Goal: Task Accomplishment & Management: Manage account settings

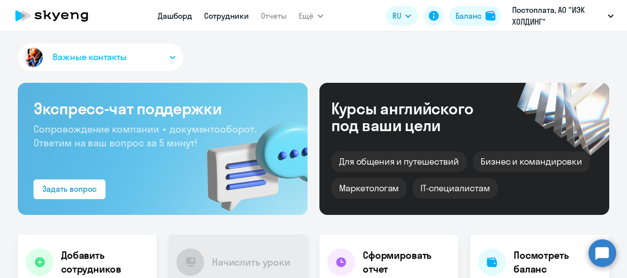
click at [220, 18] on link "Сотрудники" at bounding box center [226, 16] width 45 height 10
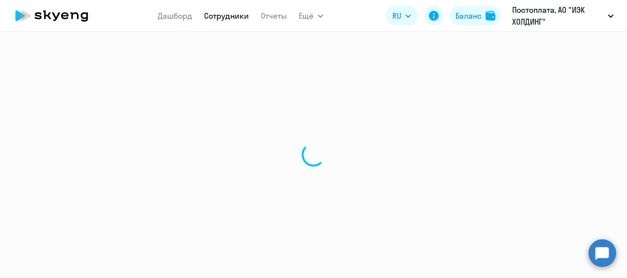
select select "30"
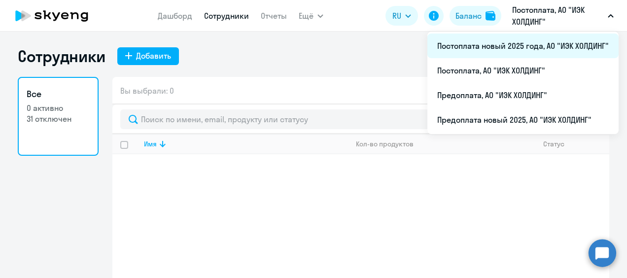
click at [530, 43] on li "Постоплата новый 2025 года, АО "ИЭК ХОЛДИНГ"" at bounding box center [523, 46] width 191 height 25
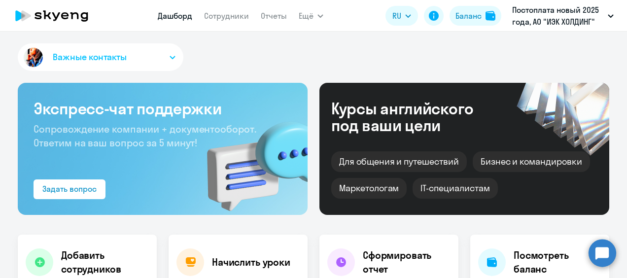
select select "30"
click at [211, 20] on link "Сотрудники" at bounding box center [226, 16] width 45 height 10
select select "30"
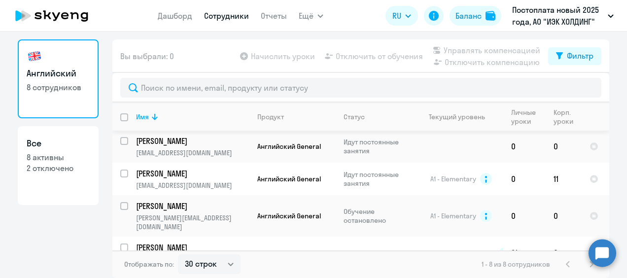
scroll to position [138, 0]
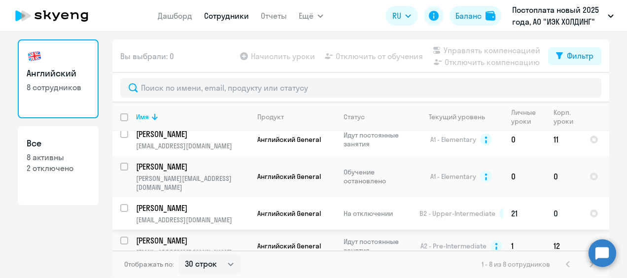
click at [300, 197] on td "Английский General" at bounding box center [293, 213] width 86 height 33
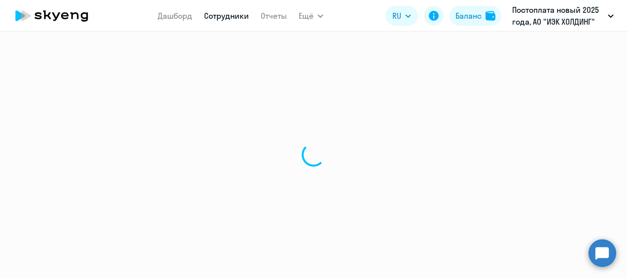
select select "english"
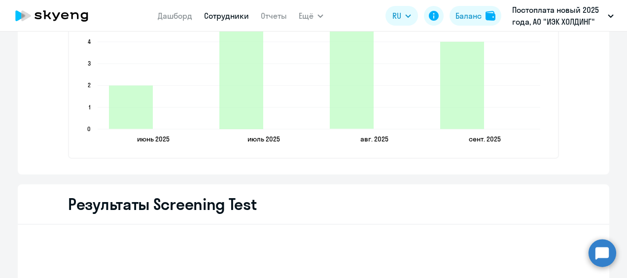
scroll to position [1656, 0]
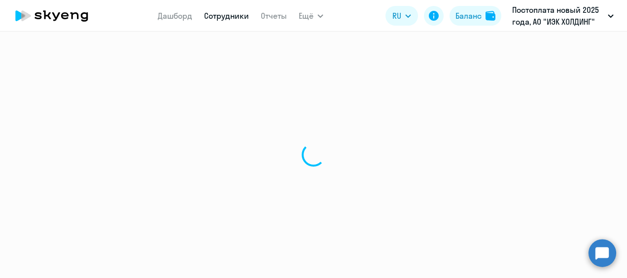
select select "30"
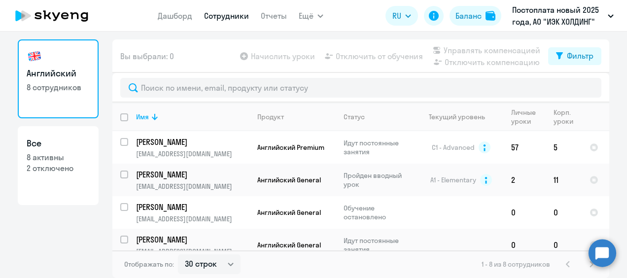
scroll to position [138, 0]
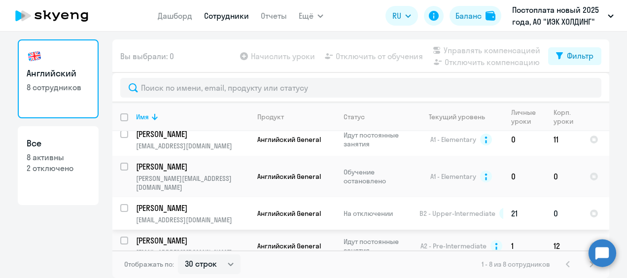
click at [123, 204] on input "select row 11007543" at bounding box center [130, 214] width 20 height 20
checkbox input "true"
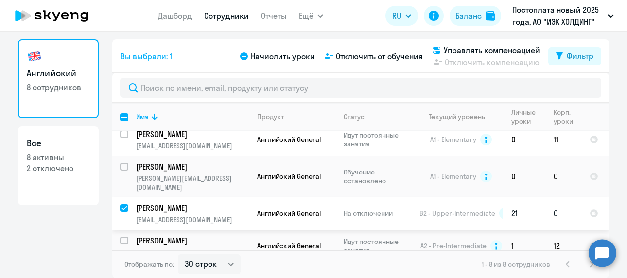
click at [365, 209] on p "На отключении" at bounding box center [378, 213] width 68 height 9
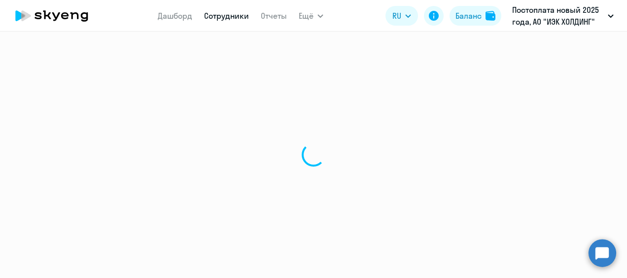
select select "english"
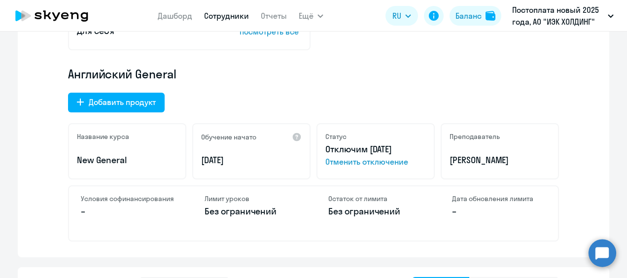
scroll to position [345, 0]
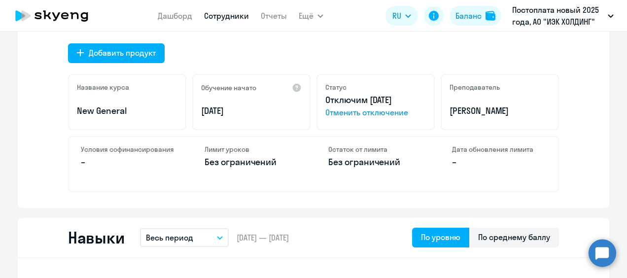
click at [361, 114] on span "Отменить отключение" at bounding box center [375, 113] width 101 height 12
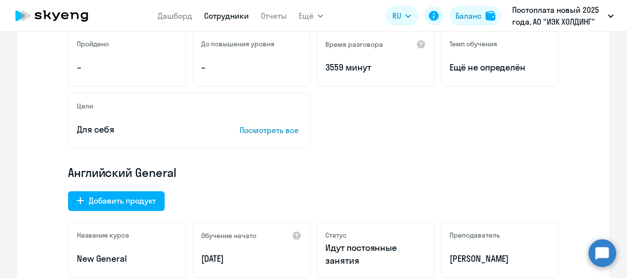
scroll to position [148, 0]
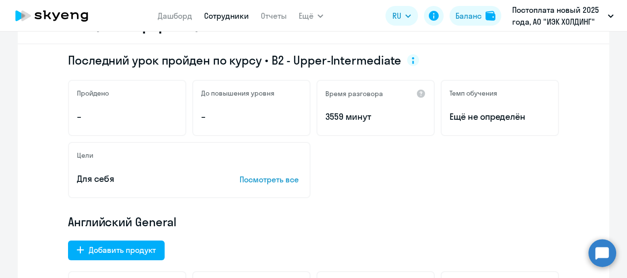
click at [227, 23] on nav "Дашборд Сотрудники Отчеты" at bounding box center [222, 16] width 129 height 20
click at [235, 15] on link "Сотрудники" at bounding box center [226, 16] width 45 height 10
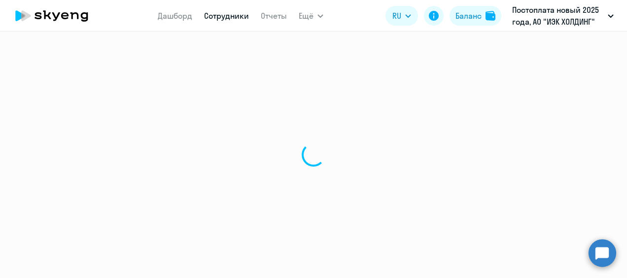
select select "30"
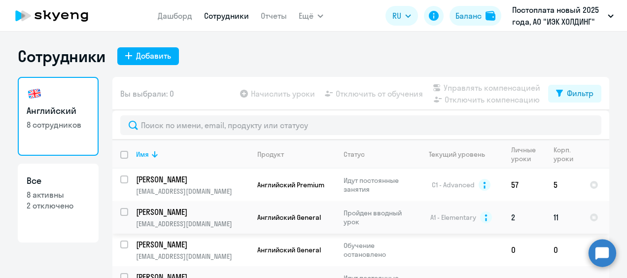
click at [374, 220] on p "Пройден вводный урок" at bounding box center [378, 218] width 68 height 18
select select "english"
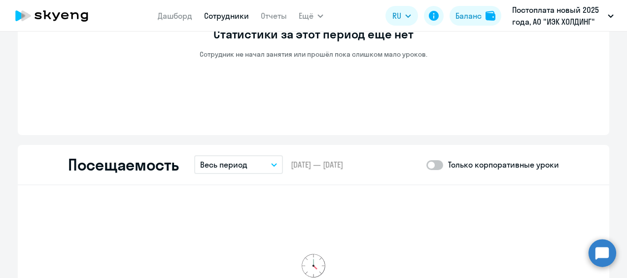
scroll to position [785, 0]
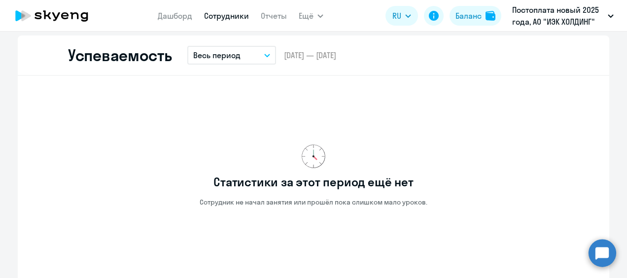
click at [210, 59] on p "Весь период" at bounding box center [216, 55] width 47 height 12
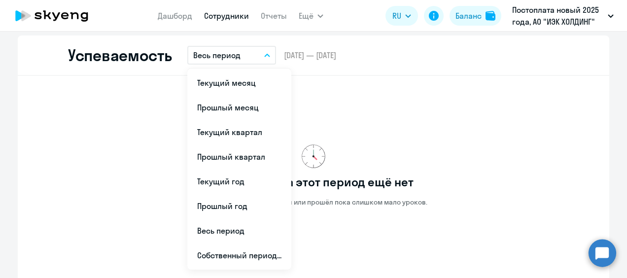
click at [135, 123] on div "Статистики за этот период ещё нет Сотрудник не начал занятия или прошёл пока сл…" at bounding box center [313, 175] width 491 height 183
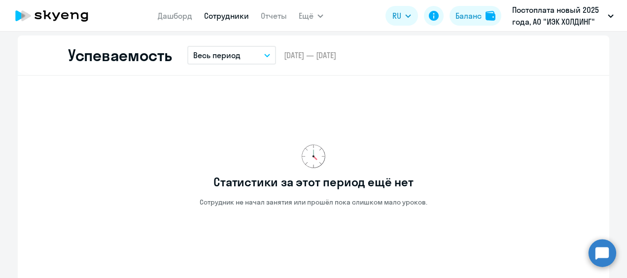
scroll to position [982, 0]
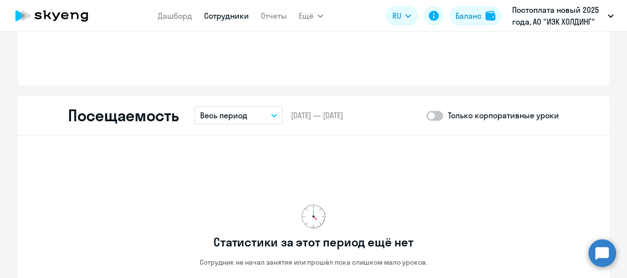
click at [208, 119] on p "Весь период" at bounding box center [223, 115] width 47 height 12
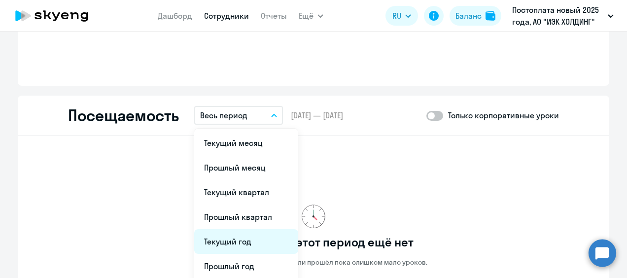
click at [255, 244] on li "Текущий год" at bounding box center [246, 241] width 104 height 25
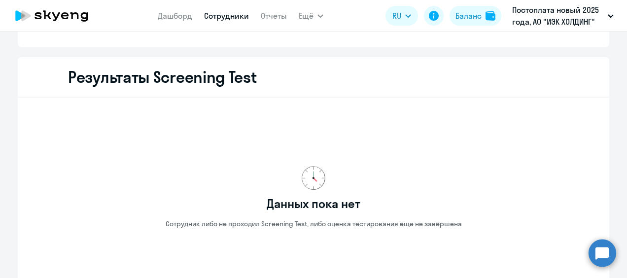
scroll to position [1377, 0]
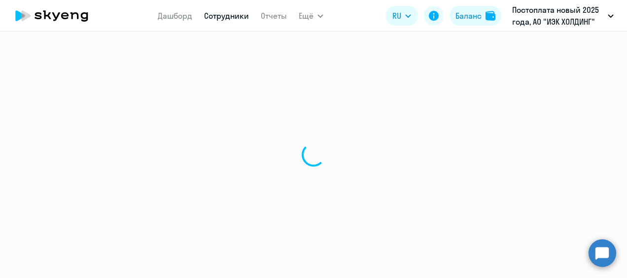
select select "30"
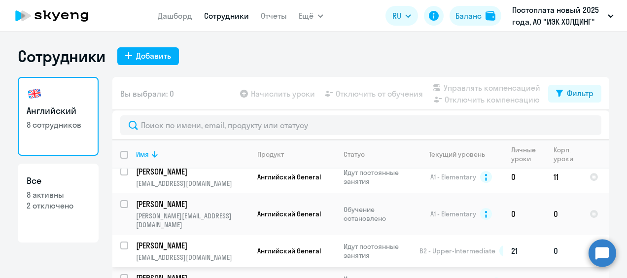
scroll to position [37, 0]
